Goal: Contribute content: Add original content to the website for others to see

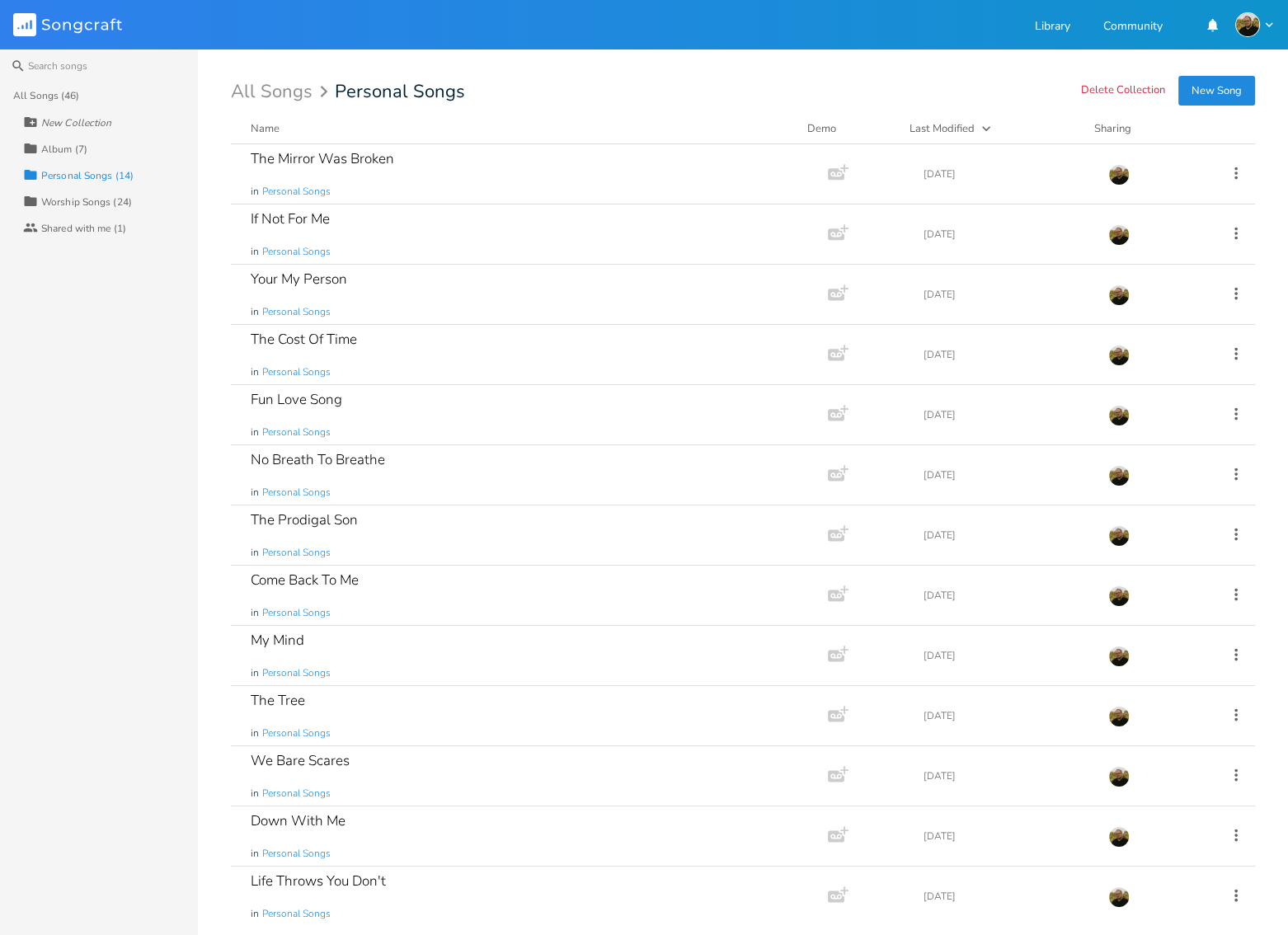
click at [1216, 95] on button "New Song" at bounding box center [1216, 90] width 77 height 30
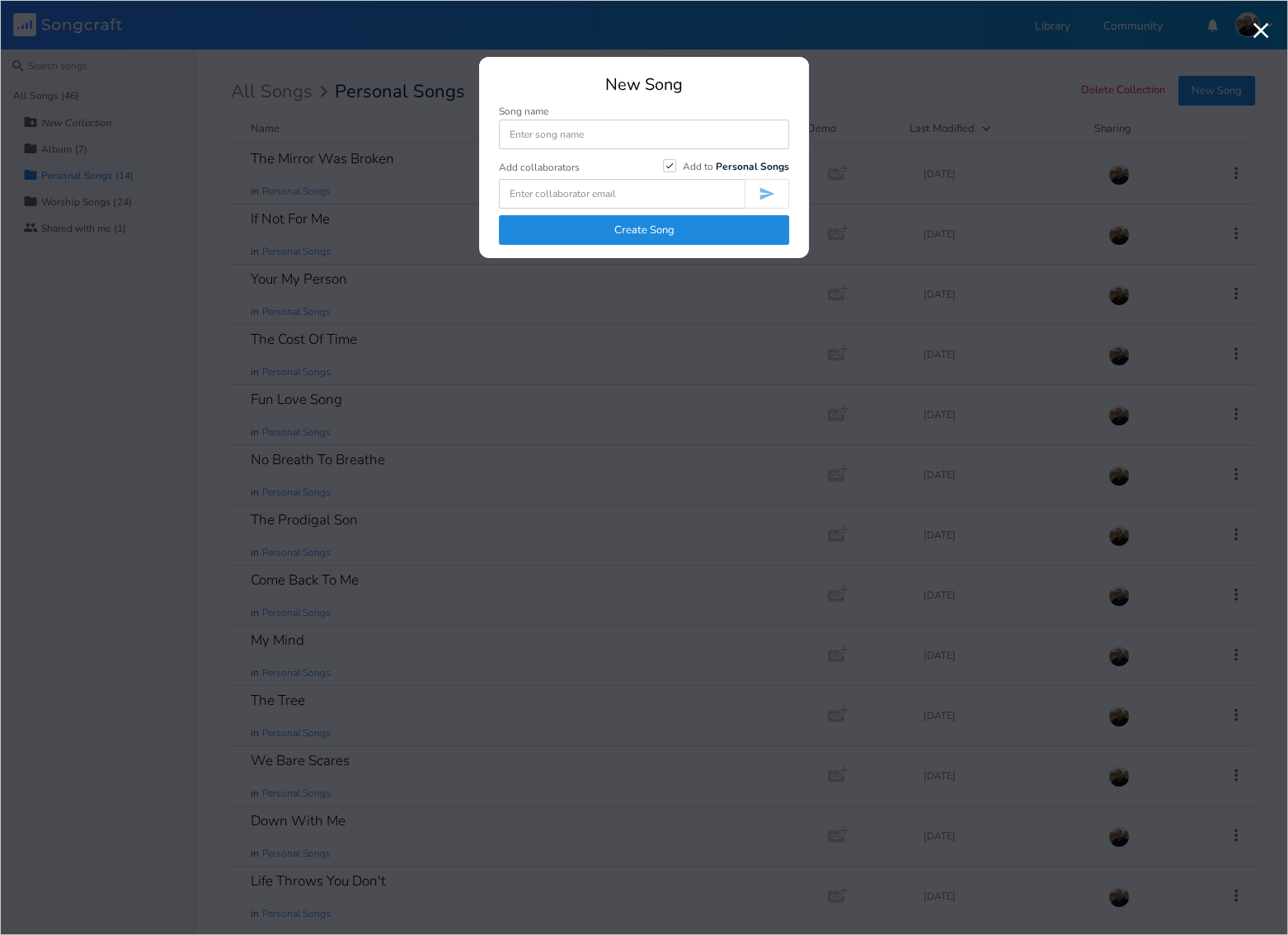
click at [566, 133] on input at bounding box center [644, 134] width 290 height 30
type input "Daddy's Little Girl"
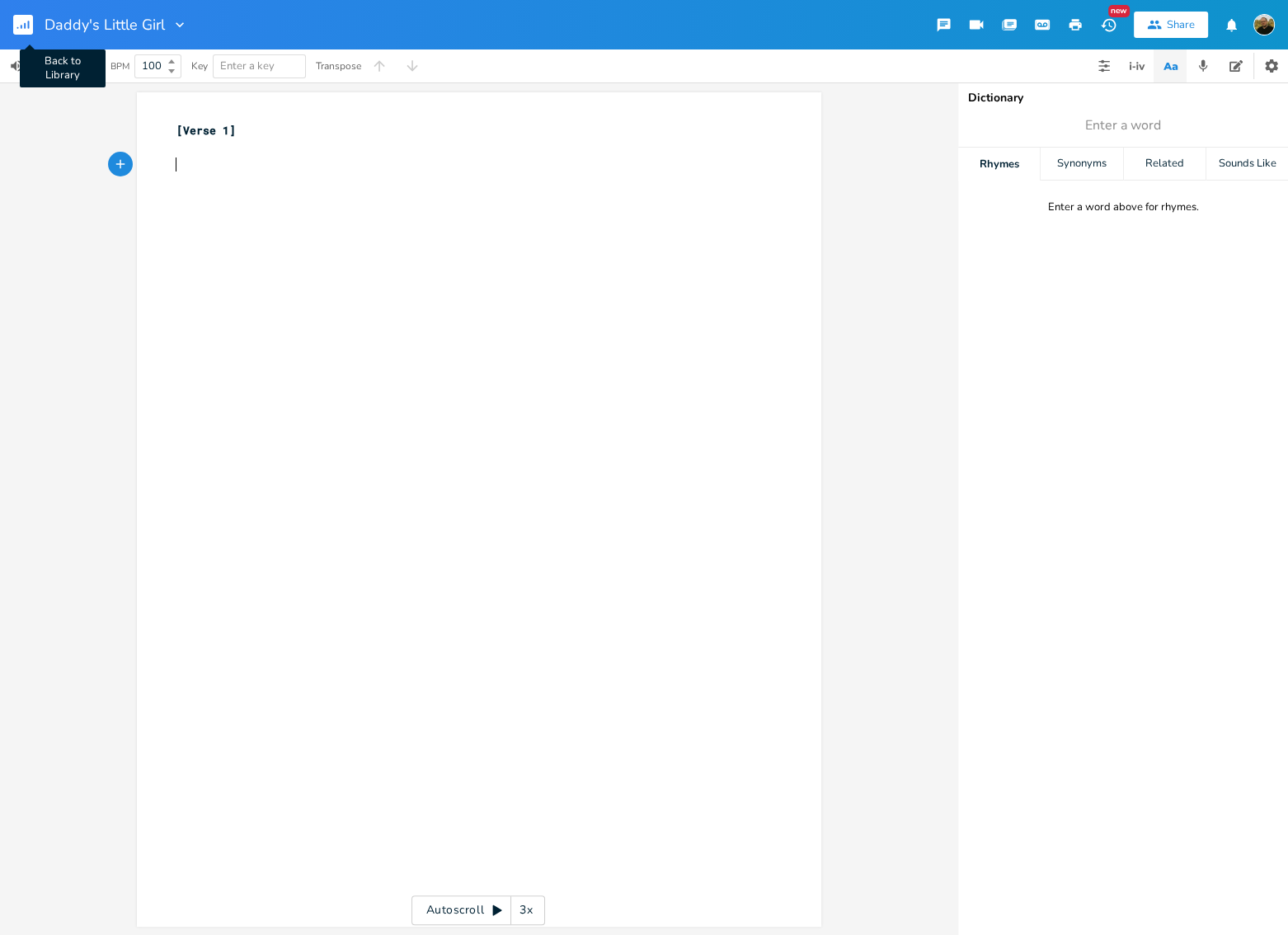
click at [18, 27] on icon "button" at bounding box center [19, 28] width 2 height 2
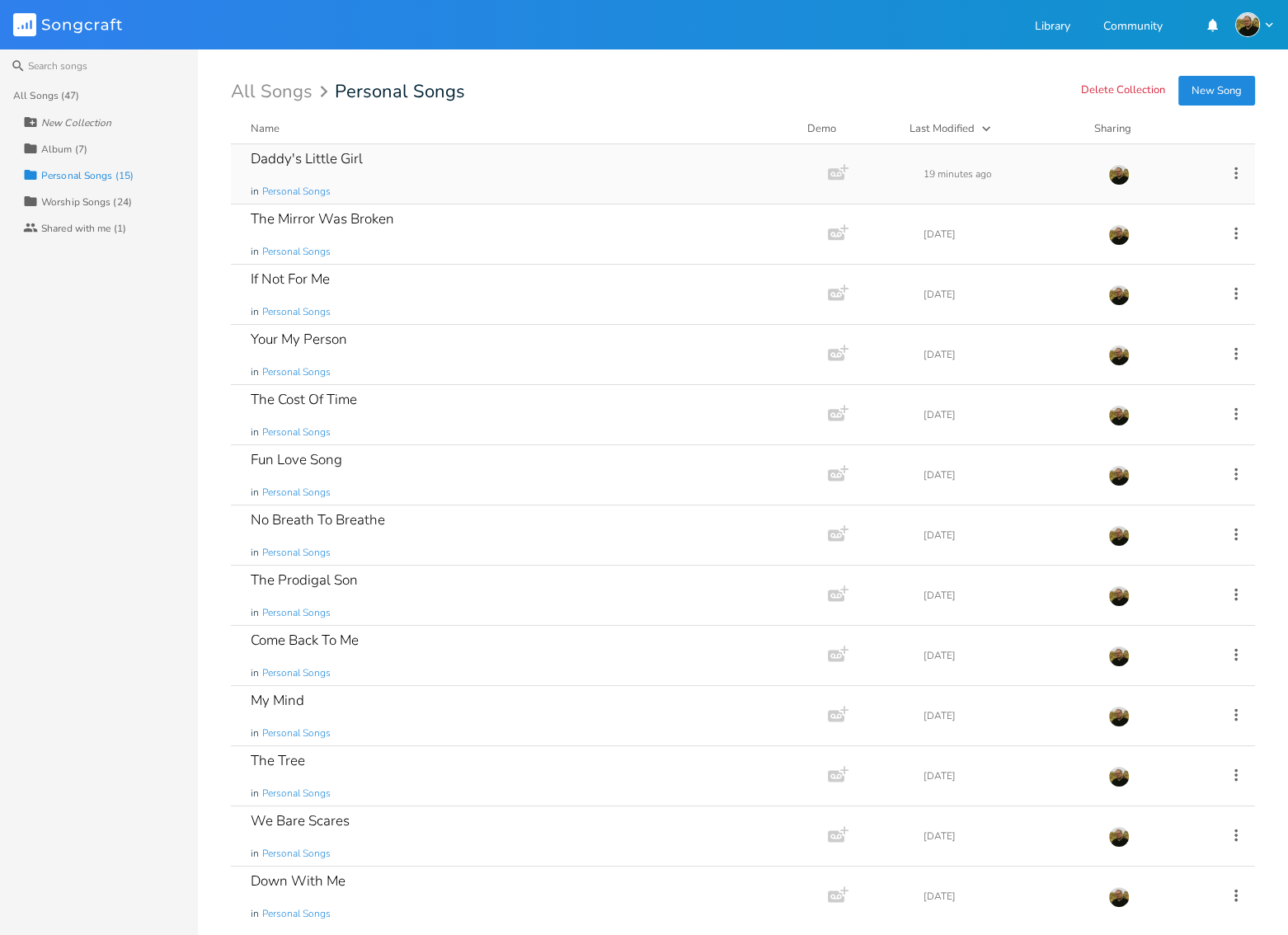
click at [1230, 171] on icon at bounding box center [1236, 172] width 18 height 18
click at [1139, 338] on span "[PERSON_NAME]" at bounding box center [1123, 339] width 45 height 12
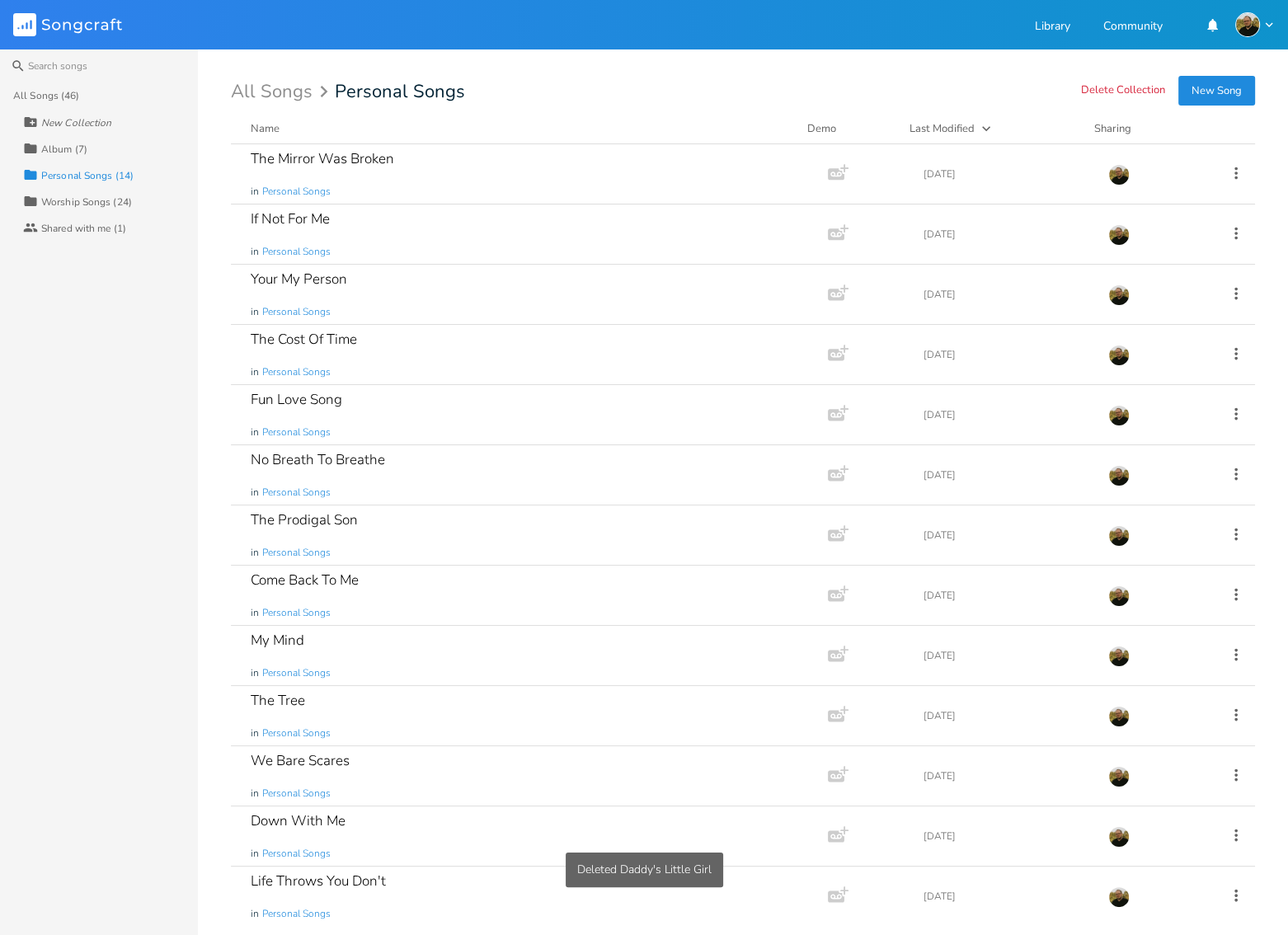
click at [852, 83] on div "All Songs Personal Songs" at bounding box center [744, 91] width 1025 height 18
